Goal: Task Accomplishment & Management: Use online tool/utility

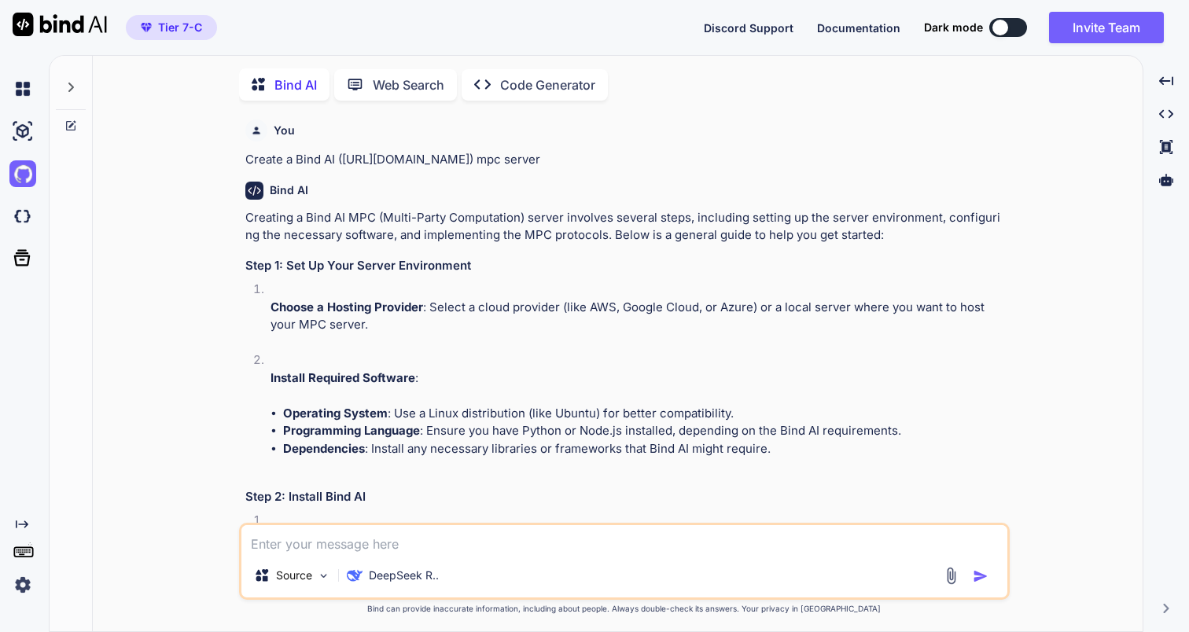
scroll to position [1978, 0]
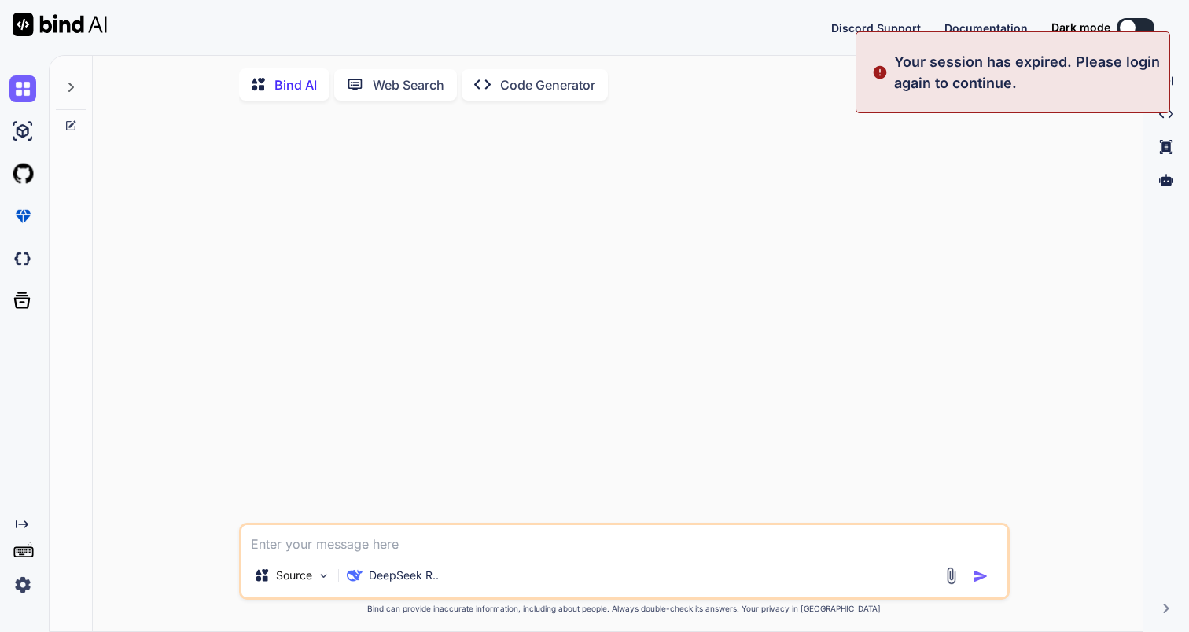
type textarea "x"
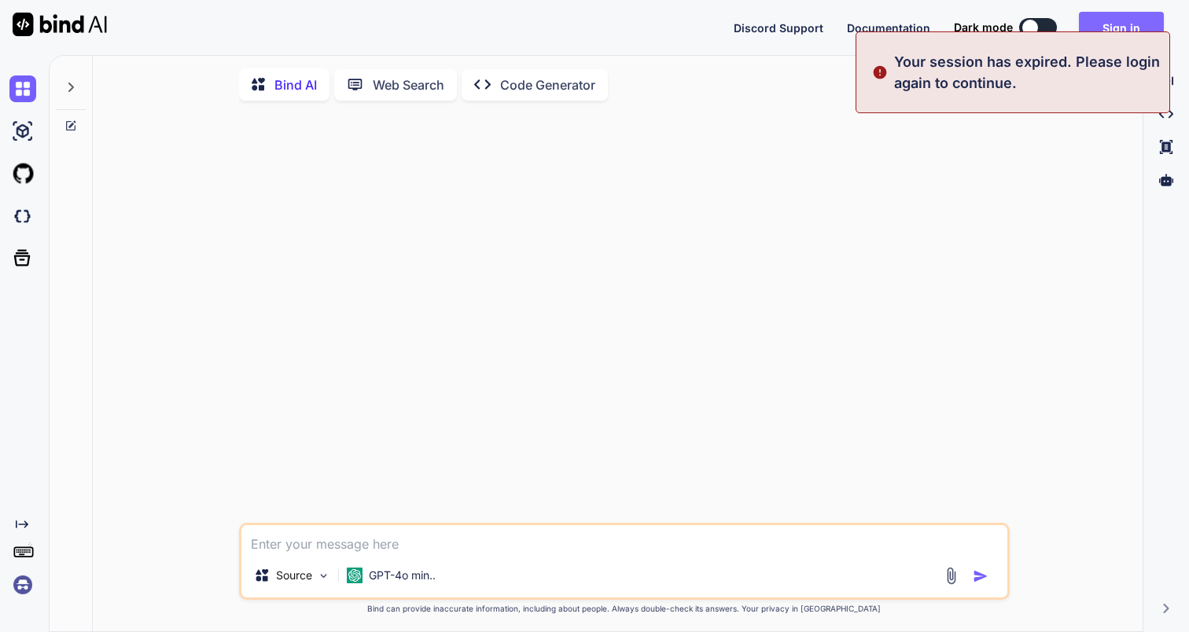
click at [1120, 23] on button "Sign in" at bounding box center [1121, 27] width 85 height 31
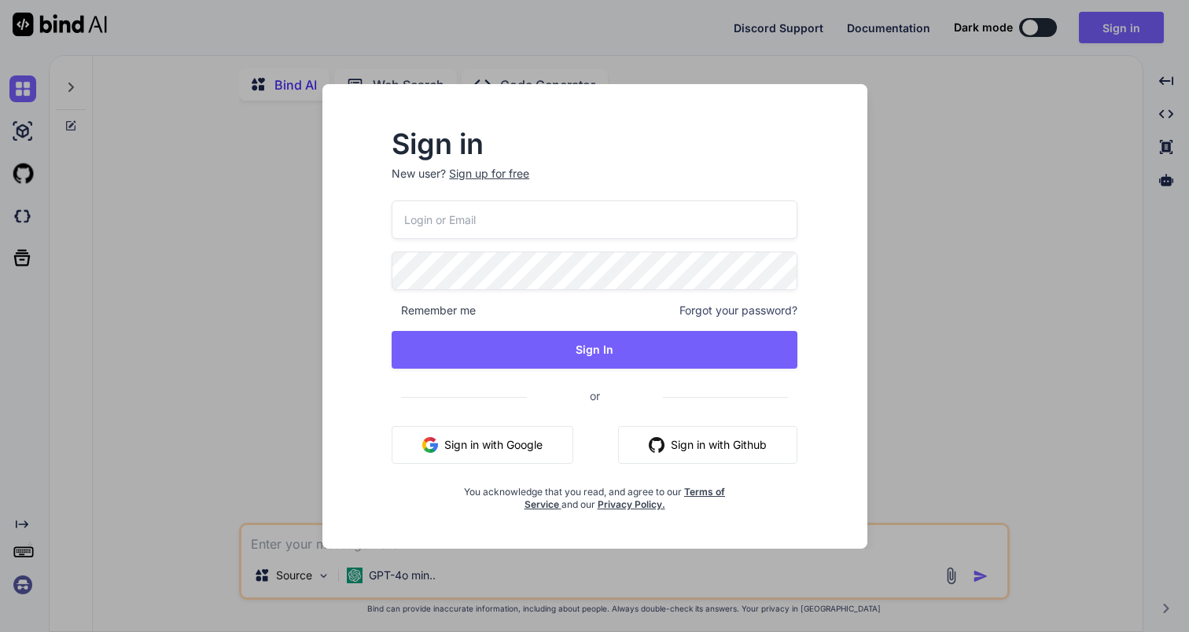
click at [518, 454] on button "Sign in with Google" at bounding box center [483, 445] width 182 height 38
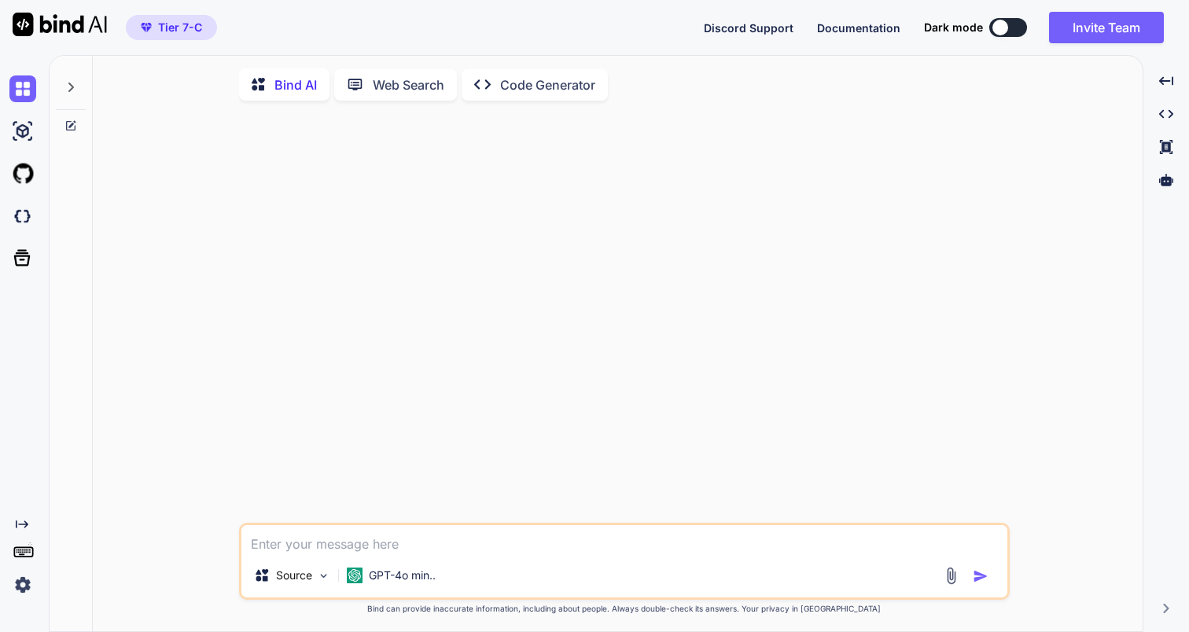
click at [24, 590] on img at bounding box center [22, 585] width 27 height 27
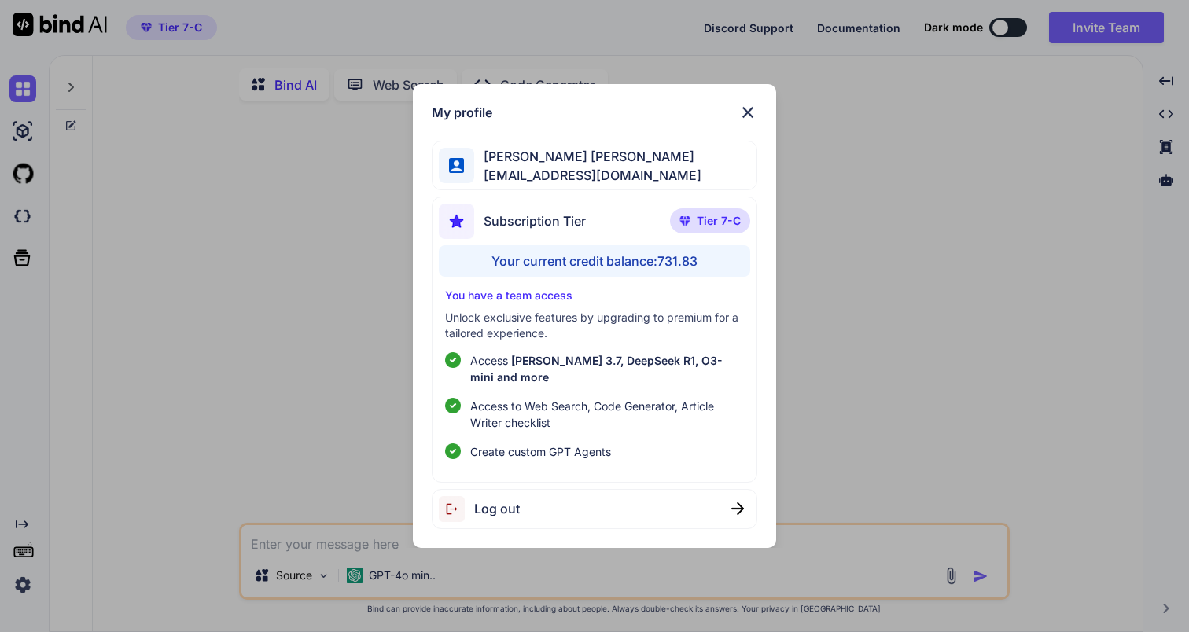
click at [749, 122] on img at bounding box center [747, 112] width 19 height 19
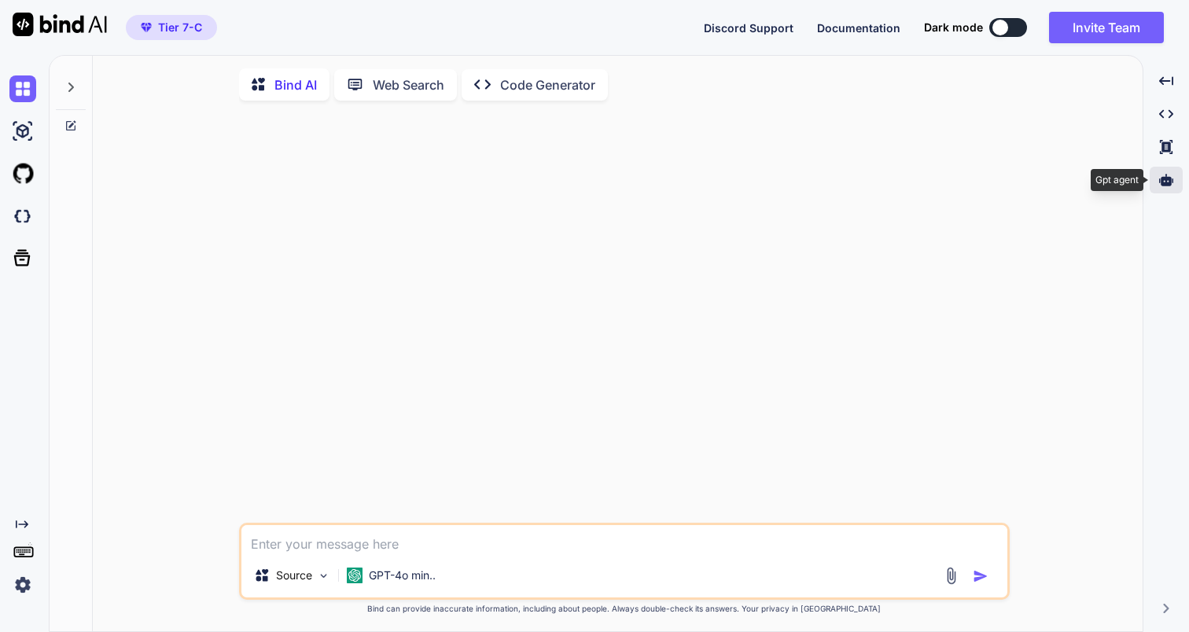
click at [1157, 178] on div at bounding box center [1166, 180] width 33 height 27
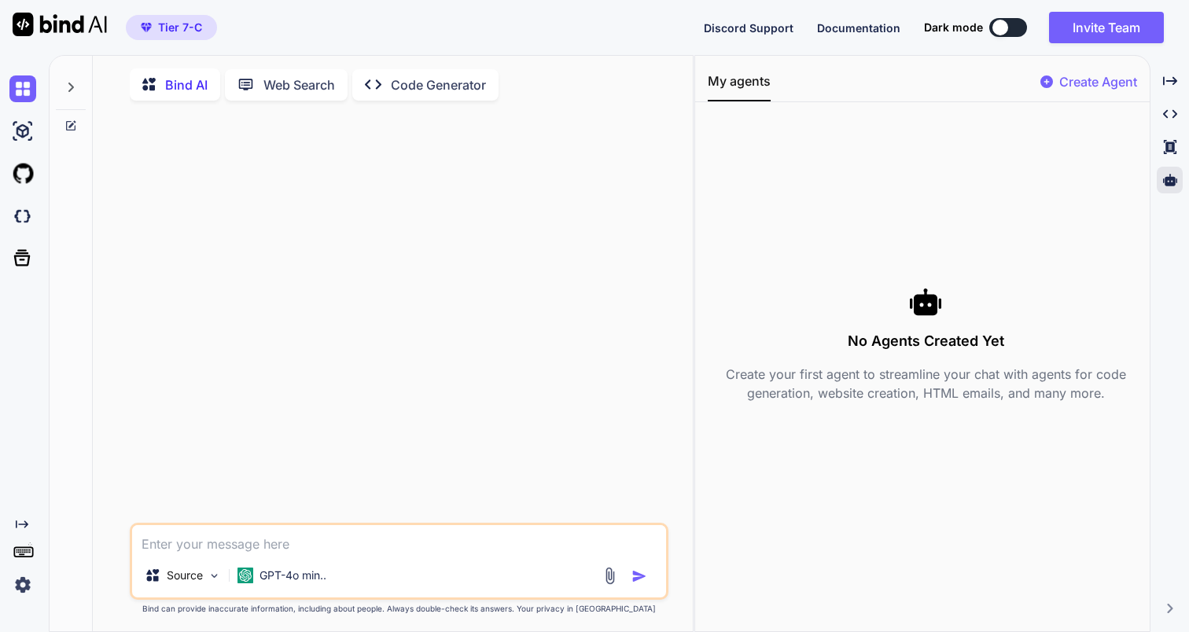
click at [1088, 75] on p "Create Agent" at bounding box center [1098, 81] width 78 height 19
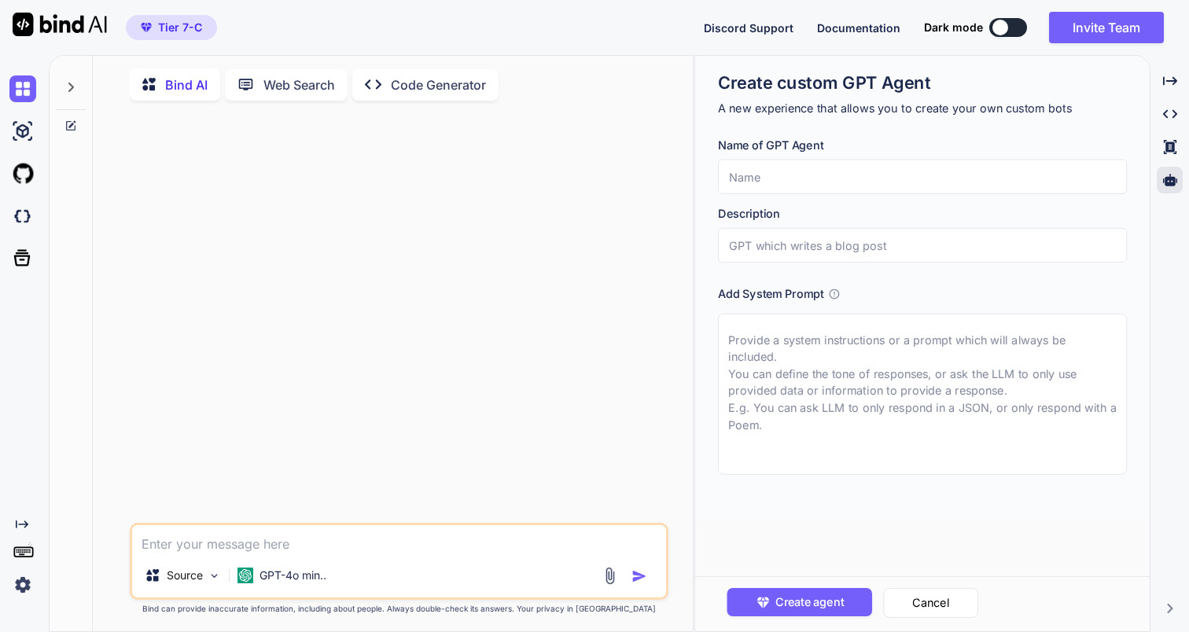
click at [819, 171] on input "text" at bounding box center [922, 177] width 409 height 35
type input "textile"
type input "h"
type input "jajaja"
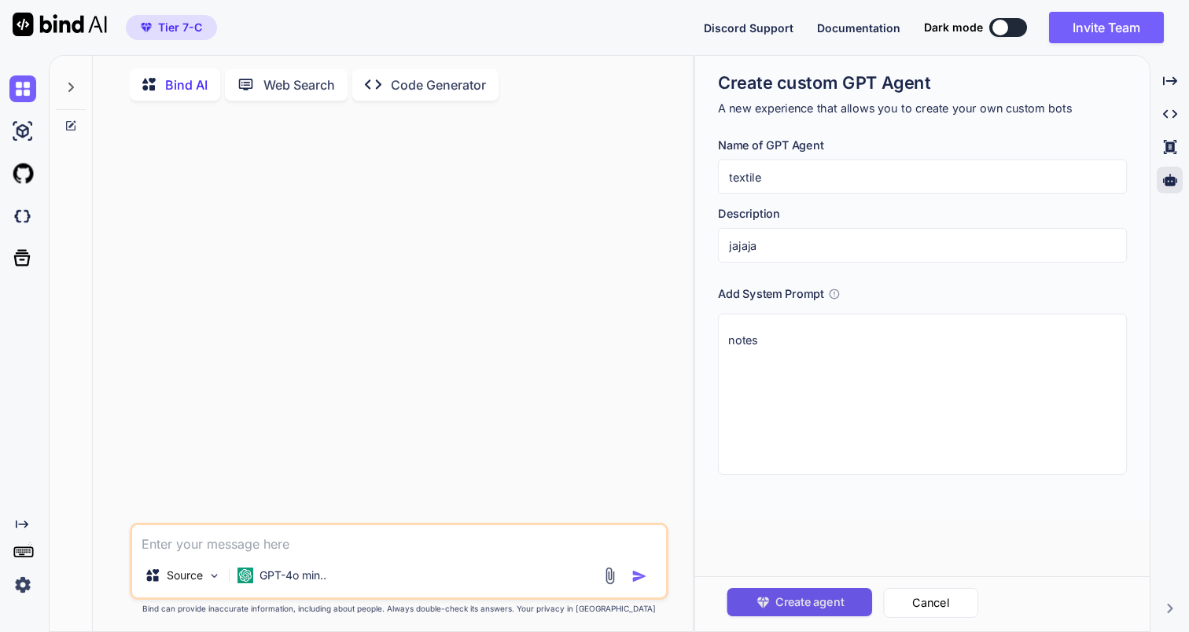
type textarea "notes"
click at [804, 600] on span "Create agent" at bounding box center [809, 602] width 68 height 17
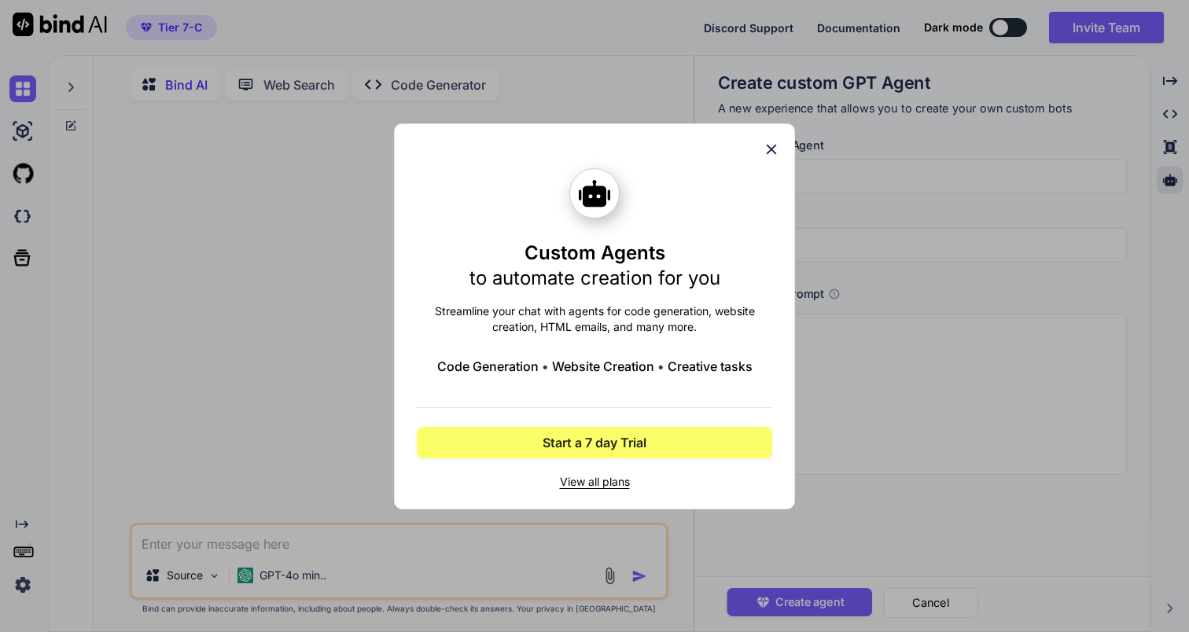
click at [549, 252] on h1 "Custom Agents to automate creation for you" at bounding box center [594, 266] width 251 height 50
copy h1 "Custom Agents"
click at [764, 142] on icon at bounding box center [771, 149] width 17 height 17
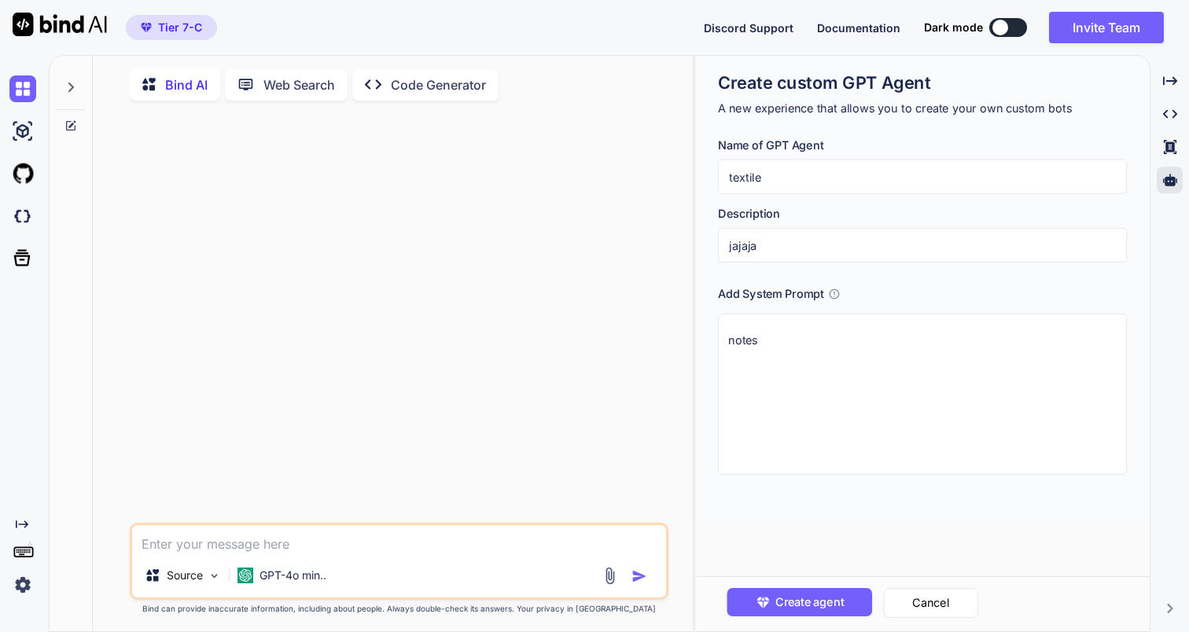
click at [3, 590] on div "Created with Pixso." at bounding box center [21, 558] width 42 height 80
click at [20, 590] on img at bounding box center [22, 585] width 27 height 27
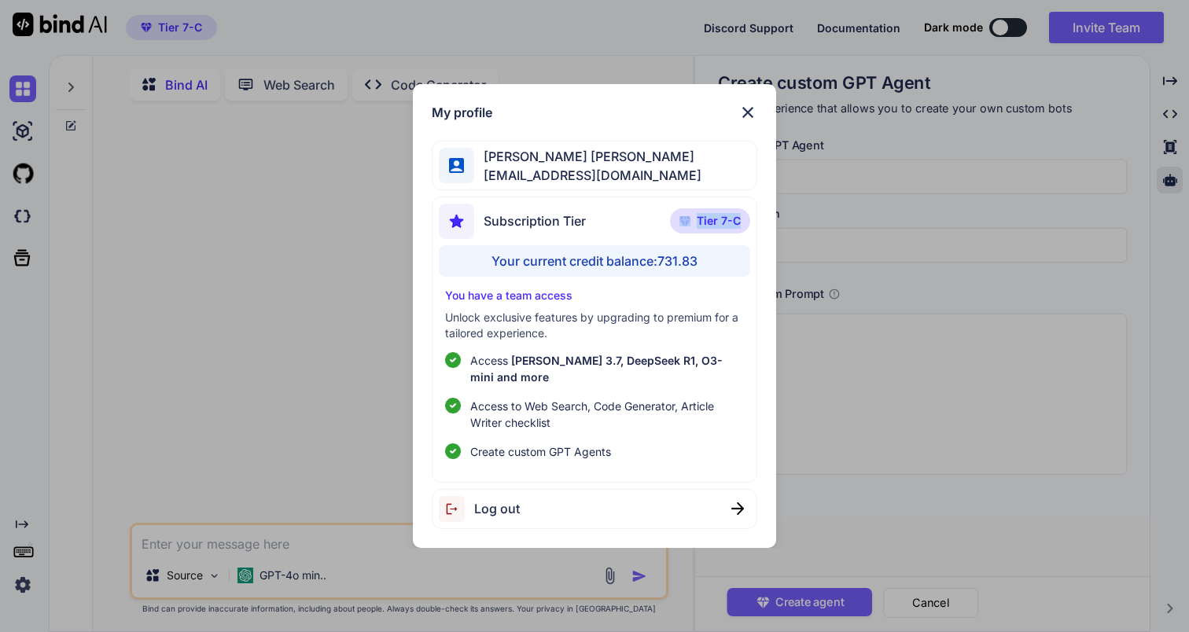
copy p "Tier 7-C"
drag, startPoint x: 692, startPoint y: 235, endPoint x: 746, endPoint y: 233, distance: 54.3
click at [746, 233] on p "Tier 7-C" at bounding box center [710, 220] width 80 height 25
click at [884, 337] on div "My profile [PERSON_NAME] [PERSON_NAME] [EMAIL_ADDRESS][DOMAIN_NAME] Subscriptio…" at bounding box center [594, 316] width 1189 height 632
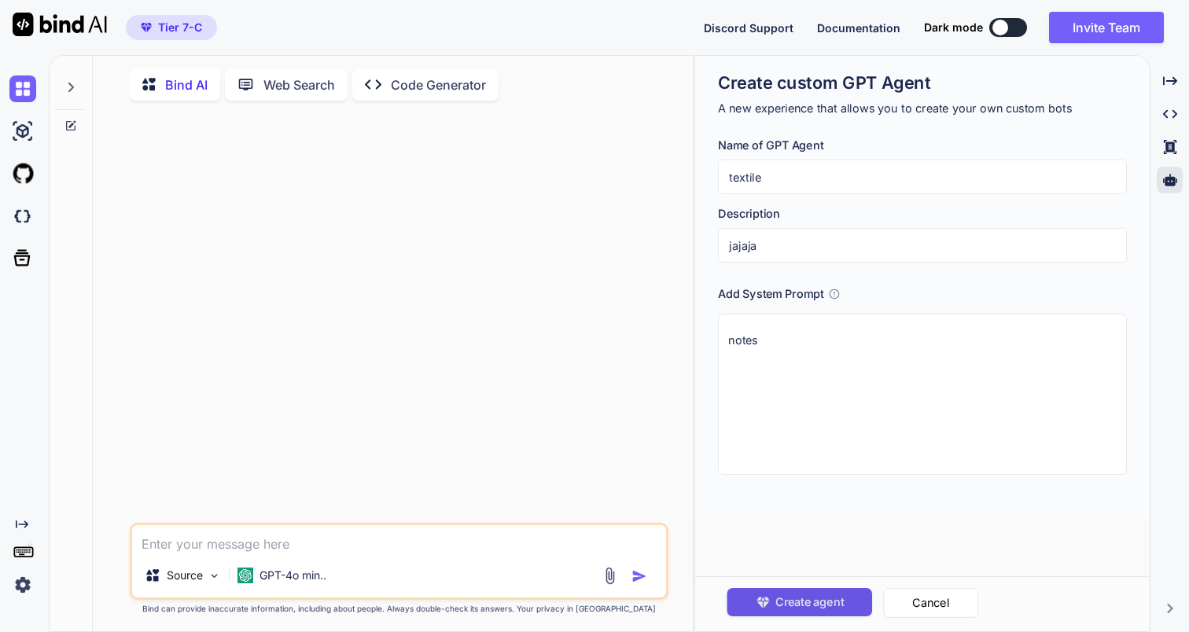
click at [813, 613] on button "Create agent" at bounding box center [799, 602] width 145 height 28
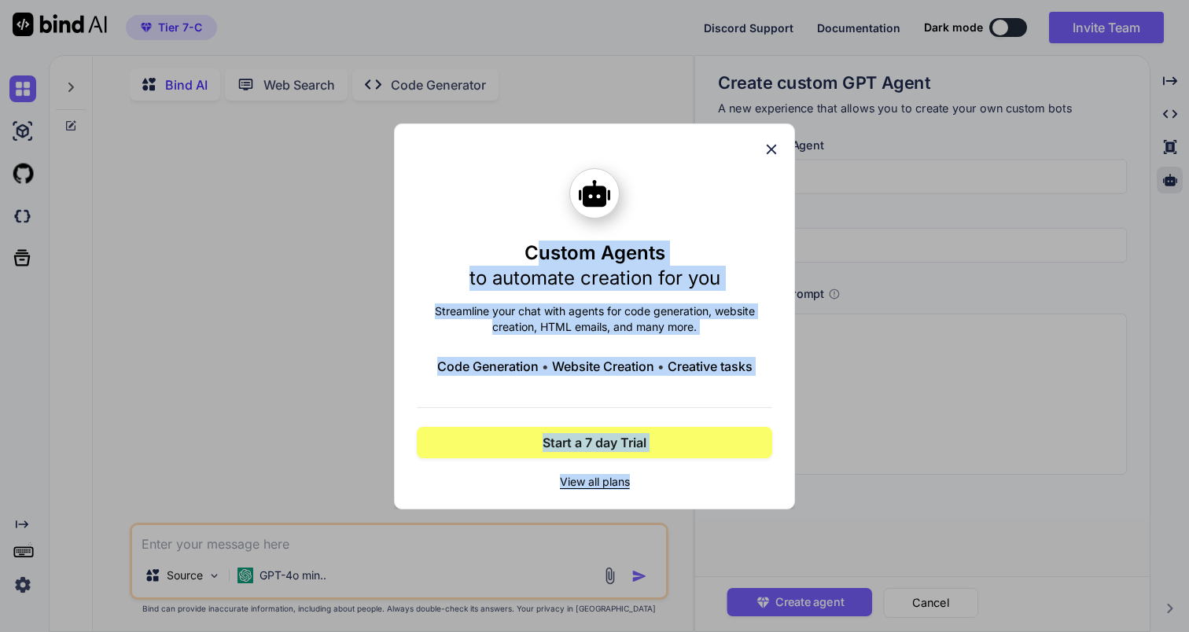
drag, startPoint x: 533, startPoint y: 251, endPoint x: 697, endPoint y: 484, distance: 285.5
click at [697, 484] on div "Custom Agents to automate creation for you Streamline your chat with agents for…" at bounding box center [594, 329] width 355 height 322
click at [771, 147] on icon at bounding box center [772, 149] width 10 height 10
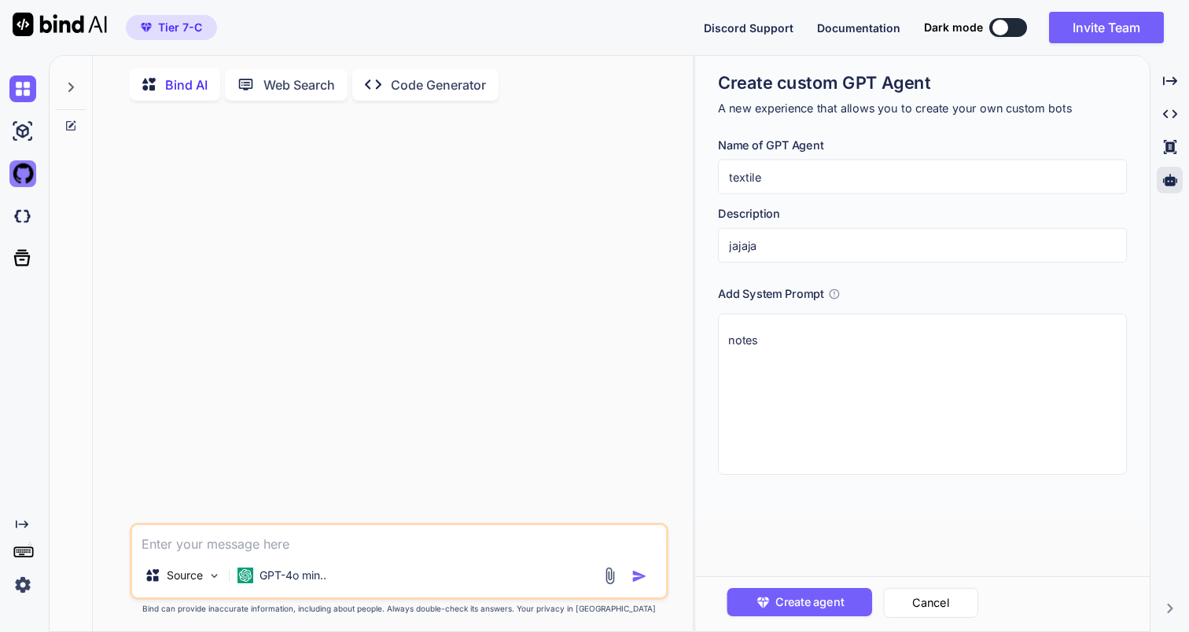
click at [23, 181] on img at bounding box center [22, 173] width 27 height 27
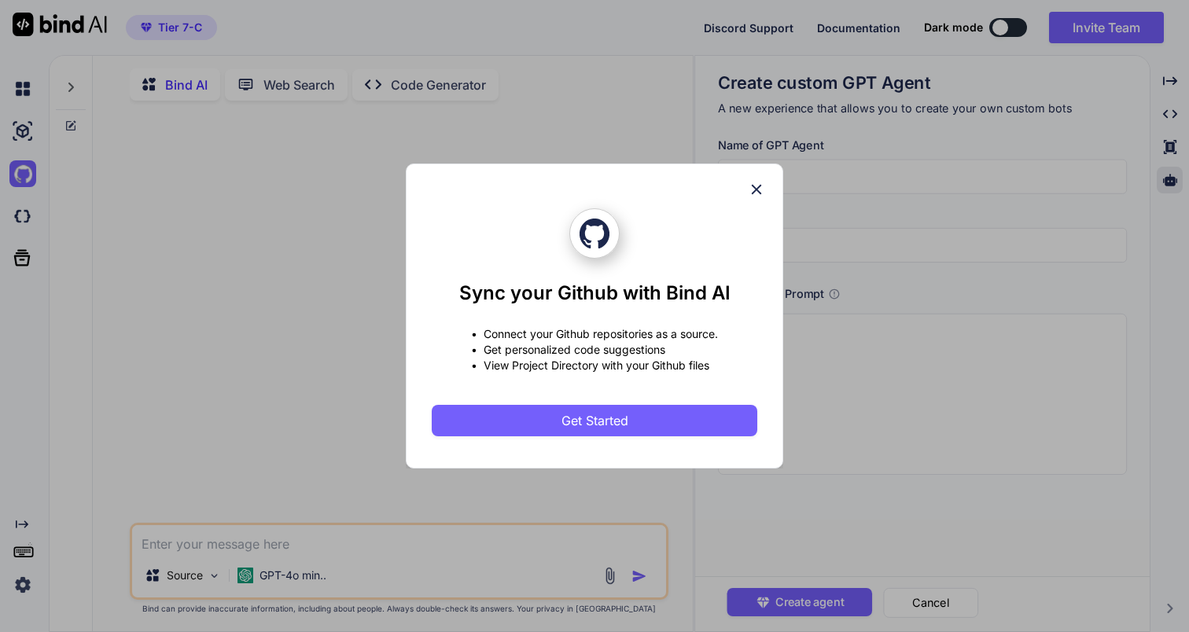
click at [886, 357] on div "Sync your Github with Bind AI • Connect your Github repositories as a source. •…" at bounding box center [594, 316] width 1189 height 632
